Goal: Information Seeking & Learning: Learn about a topic

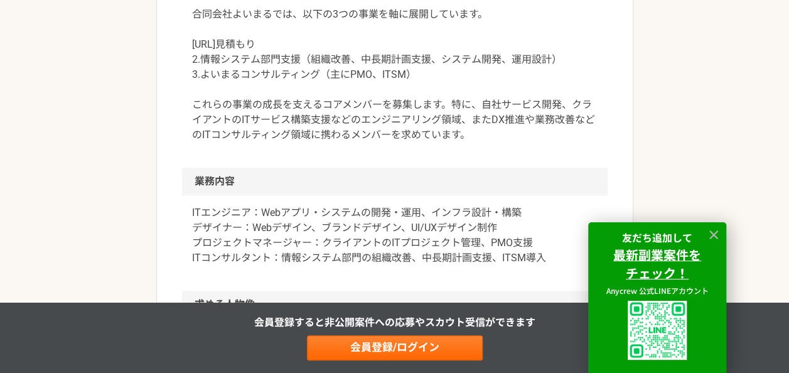
scroll to position [502, 0]
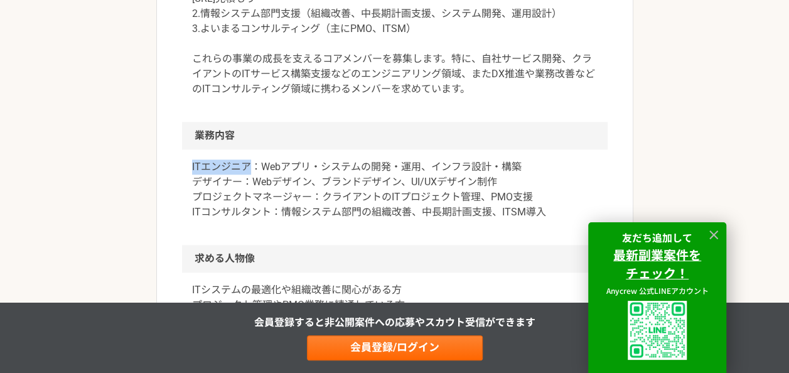
drag, startPoint x: 191, startPoint y: 166, endPoint x: 246, endPoint y: 164, distance: 55.3
click at [246, 164] on p "ITエンジニア：Webアプリ・システムの開発・運用、インフラ設計・構築 デザイナー：Webデザイン、ブランドデザイン、UI/UXデザイン制作 プロジェクトマネ…" at bounding box center [395, 189] width 406 height 60
copy p "ITエンジニア"
drag, startPoint x: 189, startPoint y: 210, endPoint x: 218, endPoint y: 210, distance: 29.5
click at [218, 210] on div "ITエンジニア：Webアプリ・システムの開発・運用、インフラ設計・構築 デザイナー：Webデザイン、ブランドデザイン、UI/UXデザイン制作 プロジェクトマネ…" at bounding box center [395, 196] width 426 height 95
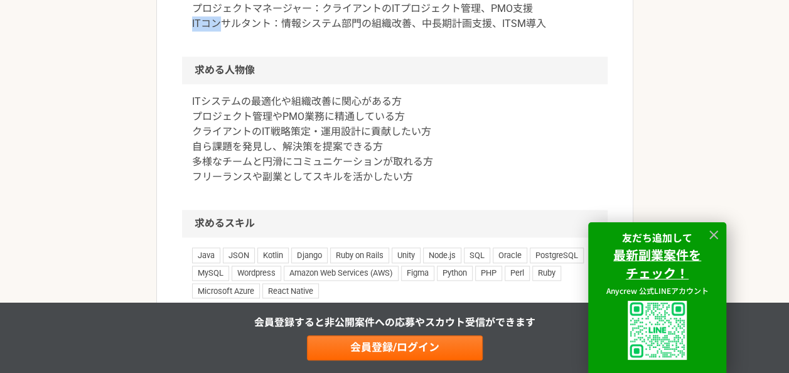
scroll to position [565, 0]
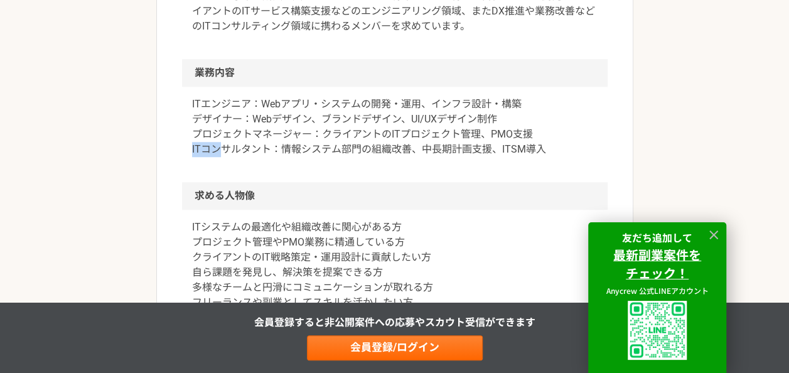
click at [206, 148] on p "ITエンジニア：Webアプリ・システムの開発・運用、インフラ設計・構築 デザイナー：Webデザイン、ブランドデザイン、UI/UXデザイン制作 プロジェクトマネ…" at bounding box center [395, 127] width 406 height 60
click at [190, 149] on div "ITエンジニア：Webアプリ・システムの開発・運用、インフラ設計・構築 デザイナー：Webデザイン、ブランドデザイン、UI/UXデザイン制作 プロジェクトマネ…" at bounding box center [395, 134] width 426 height 95
click at [202, 162] on div "ITエンジニア：Webアプリ・システムの開発・運用、インフラ設計・構築 デザイナー：Webデザイン、ブランドデザイン、UI/UXデザイン制作 プロジェクトマネ…" at bounding box center [395, 134] width 426 height 95
click at [242, 132] on p "ITエンジニア：Webアプリ・システムの開発・運用、インフラ設計・構築 デザイナー：Webデザイン、ブランドデザイン、UI/UXデザイン制作 プロジェクトマネ…" at bounding box center [395, 127] width 406 height 60
drag, startPoint x: 192, startPoint y: 149, endPoint x: 267, endPoint y: 149, distance: 75.3
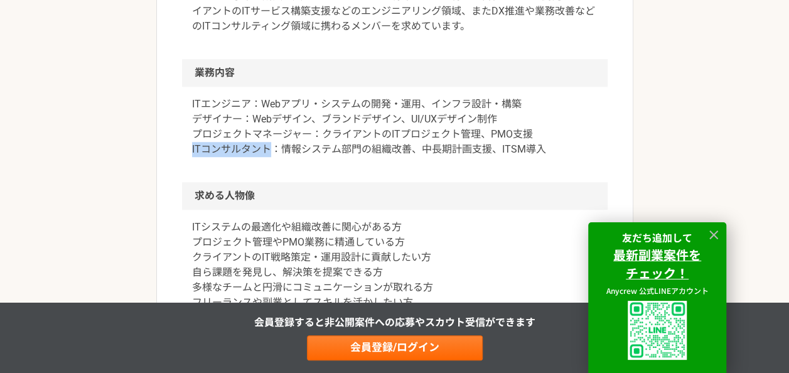
click at [267, 149] on div "ITエンジニア：Webアプリ・システムの開発・運用、インフラ設計・構築 デザイナー：Webデザイン、ブランドデザイン、UI/UXデザイン制作 プロジェクトマネ…" at bounding box center [395, 134] width 426 height 95
copy p "ITコンサルタント"
